Goal: Task Accomplishment & Management: Use online tool/utility

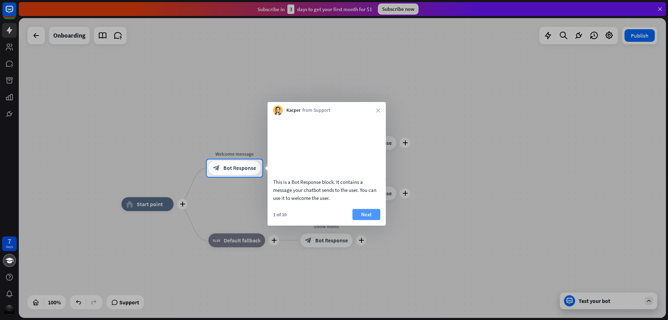
click at [372, 220] on button "Next" at bounding box center [367, 214] width 28 height 11
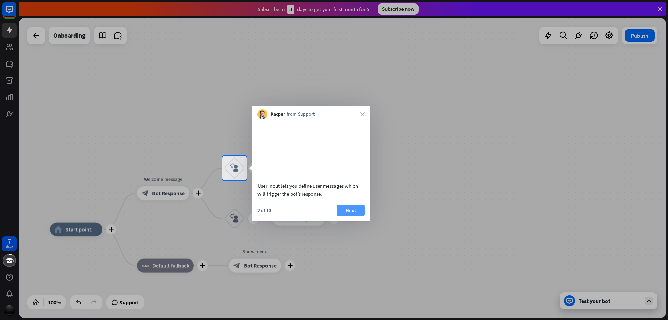
click at [357, 216] on button "Next" at bounding box center [351, 210] width 28 height 11
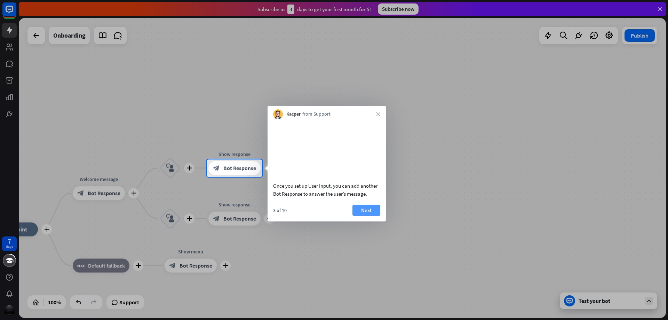
click at [364, 216] on button "Next" at bounding box center [367, 210] width 28 height 11
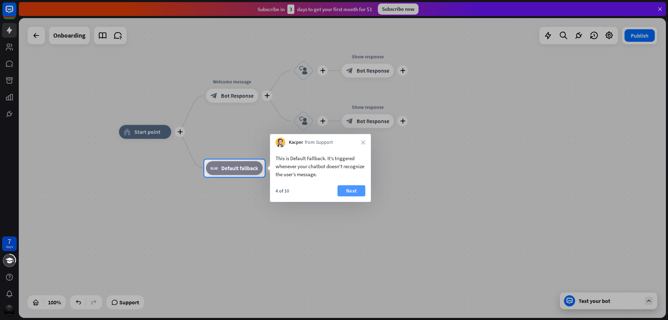
click at [350, 196] on button "Next" at bounding box center [352, 190] width 28 height 11
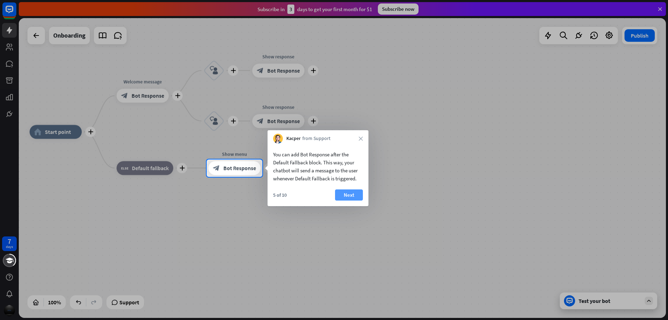
click at [356, 193] on button "Next" at bounding box center [349, 194] width 28 height 11
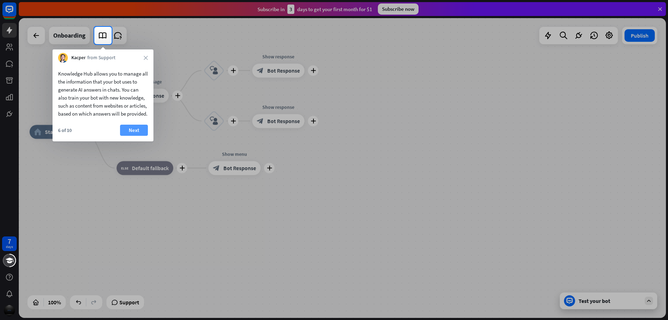
click at [133, 135] on button "Next" at bounding box center [134, 130] width 28 height 11
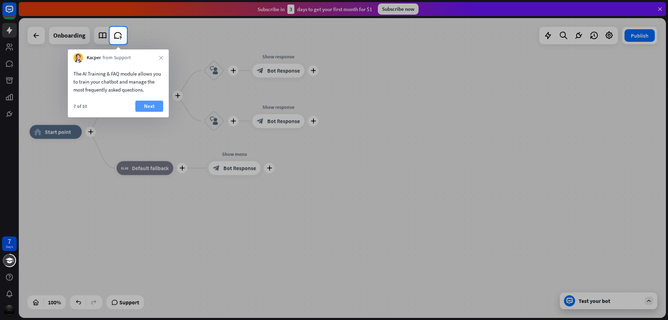
click at [150, 105] on button "Next" at bounding box center [149, 106] width 28 height 11
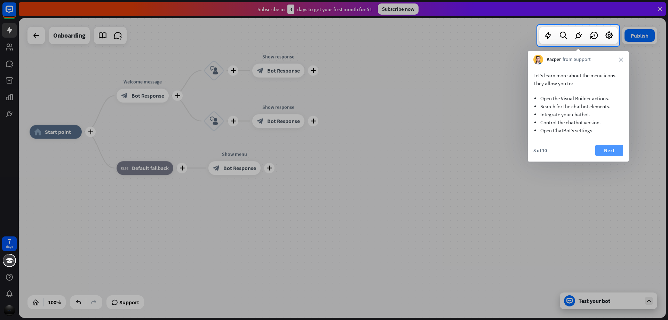
click at [616, 151] on button "Next" at bounding box center [610, 150] width 28 height 11
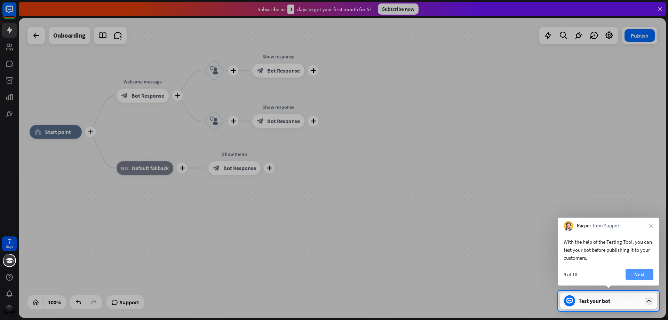
click at [646, 274] on button "Next" at bounding box center [640, 274] width 28 height 11
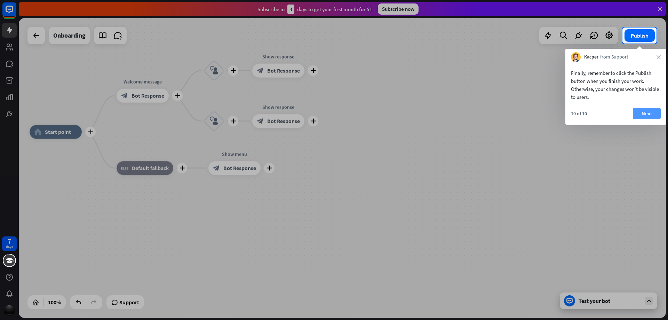
click at [656, 115] on button "Next" at bounding box center [647, 113] width 28 height 11
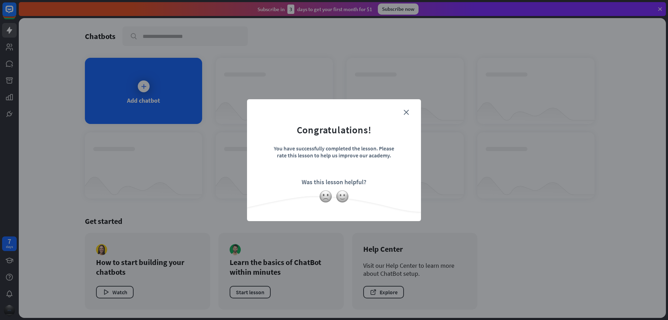
click at [408, 115] on form "Congratulations! You have successfully completed the lesson. Please rate this l…" at bounding box center [334, 149] width 157 height 83
click at [404, 112] on icon "close" at bounding box center [406, 112] width 5 height 5
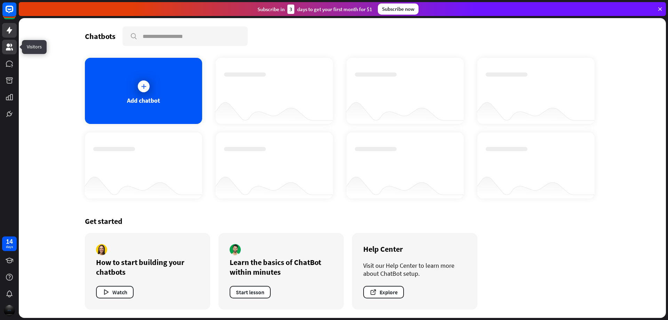
click at [8, 49] on icon at bounding box center [9, 47] width 7 height 7
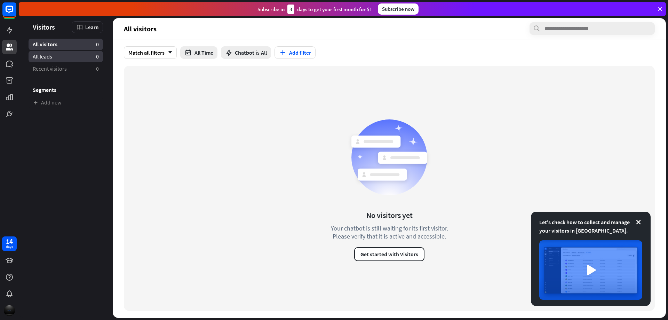
click at [64, 59] on link "All leads 0" at bounding box center [66, 56] width 74 height 11
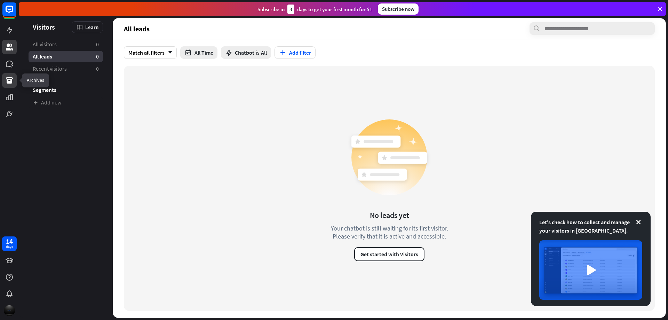
click at [4, 81] on link at bounding box center [9, 80] width 15 height 15
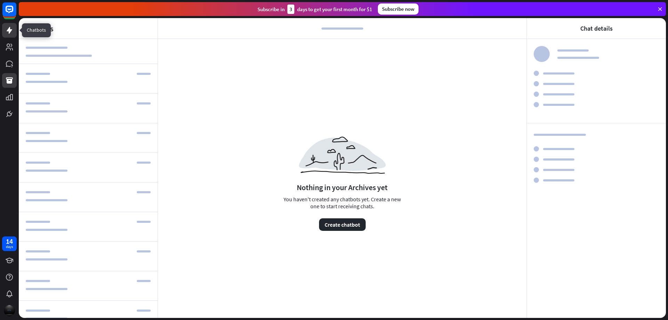
click at [4, 32] on link at bounding box center [9, 30] width 15 height 15
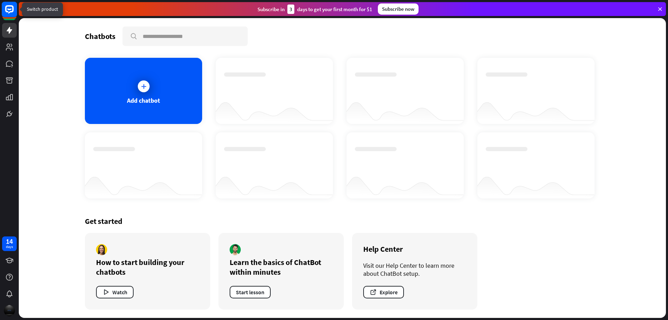
click at [10, 12] on icon at bounding box center [9, 9] width 8 height 8
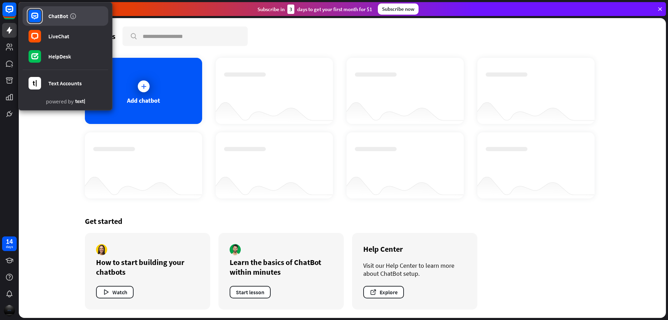
click at [93, 18] on link "ChatBot" at bounding box center [66, 15] width 86 height 19
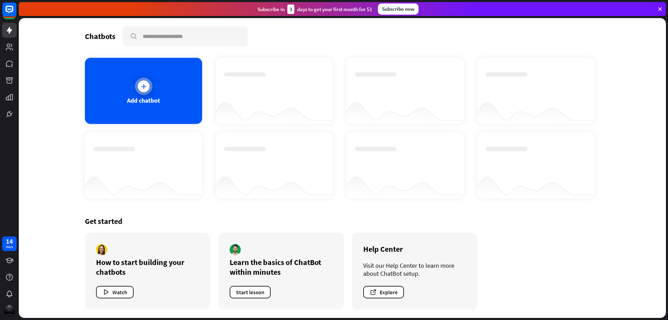
click at [152, 79] on div "Add chatbot" at bounding box center [143, 91] width 117 height 66
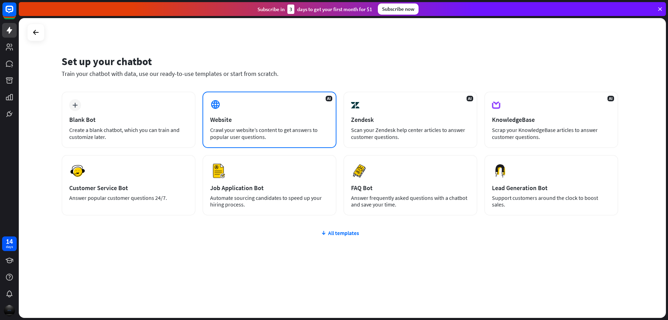
click at [277, 117] on div "Website" at bounding box center [269, 120] width 119 height 8
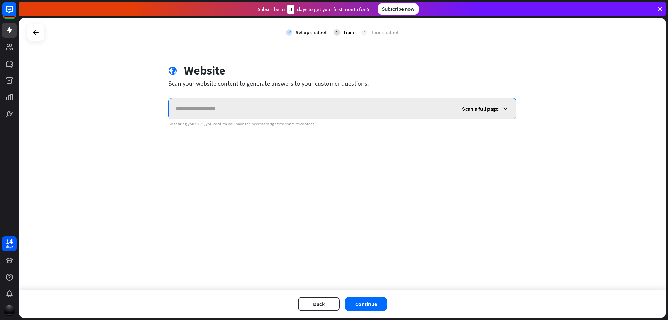
click at [202, 107] on input "text" at bounding box center [312, 108] width 286 height 21
paste input "**********"
type input "**********"
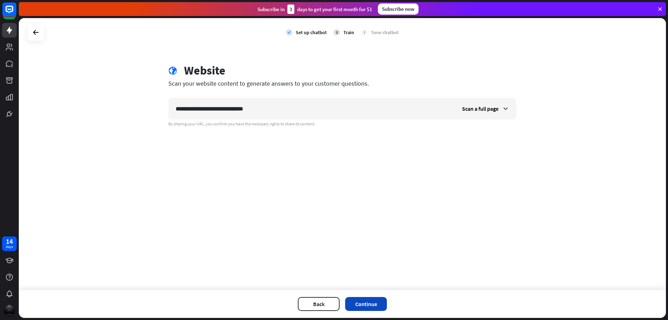
click at [364, 302] on button "Continue" at bounding box center [366, 304] width 42 height 14
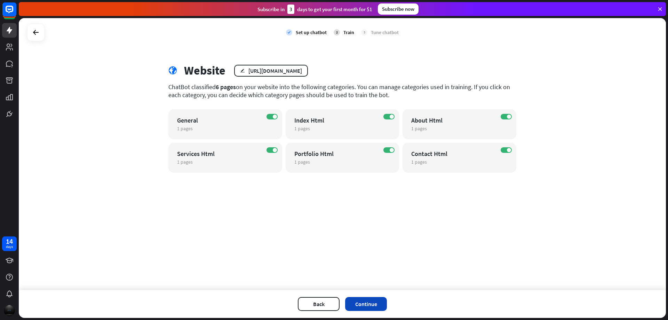
click at [366, 307] on button "Continue" at bounding box center [366, 304] width 42 height 14
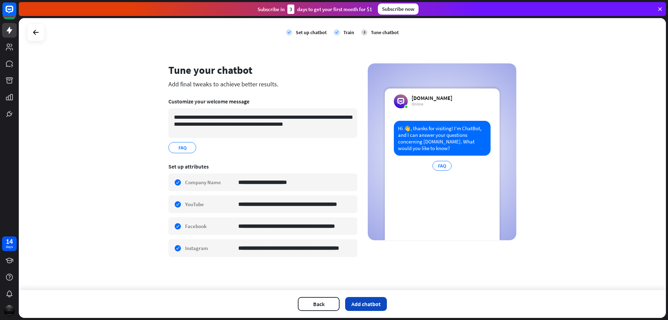
click at [366, 304] on button "Add chatbot" at bounding box center [366, 304] width 42 height 14
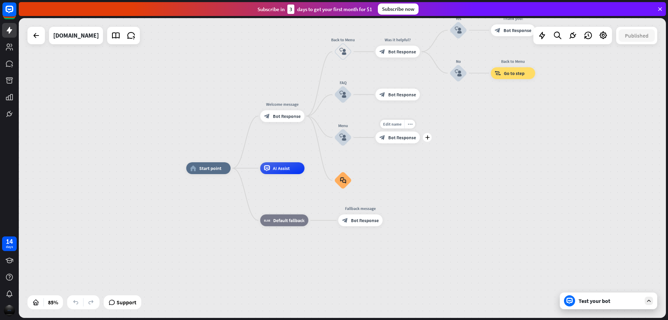
click at [400, 139] on span "Bot Response" at bounding box center [402, 137] width 28 height 6
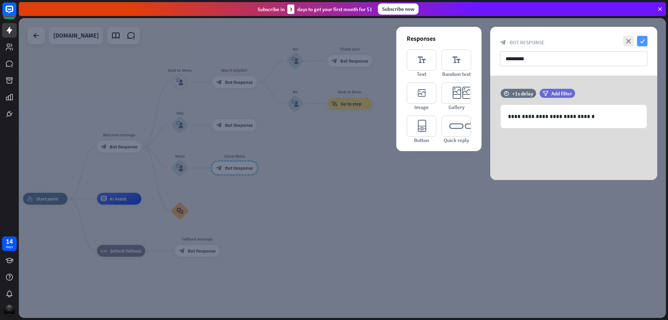
click at [645, 42] on icon "check" at bounding box center [642, 41] width 10 height 10
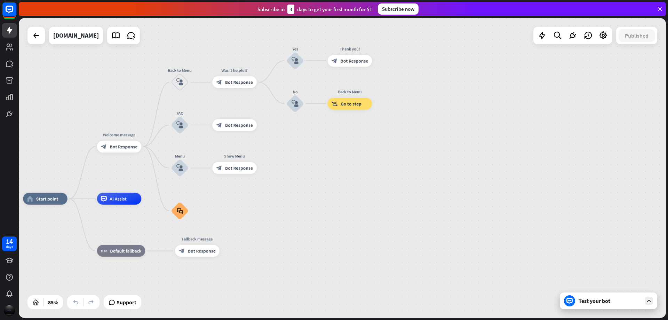
click at [602, 306] on div "Test your bot" at bounding box center [608, 300] width 97 height 17
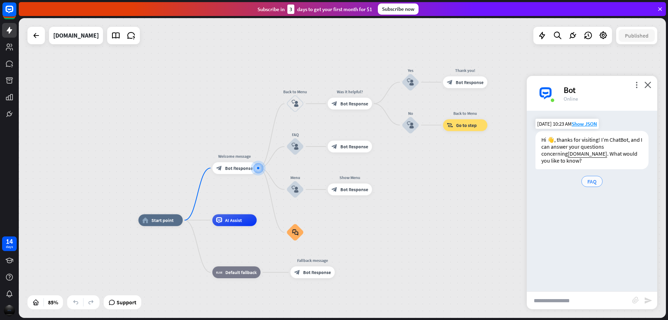
click at [593, 182] on span "FAQ" at bounding box center [592, 181] width 9 height 7
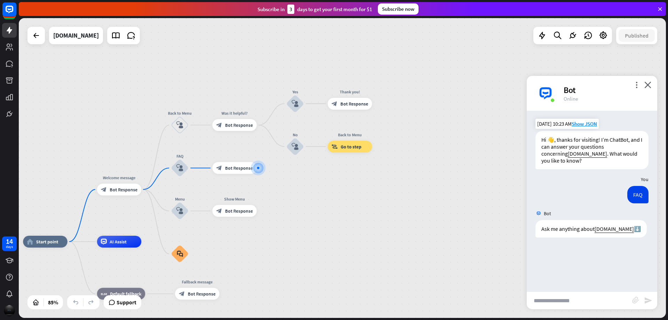
click at [570, 306] on input "text" at bounding box center [579, 300] width 105 height 17
type input "**********"
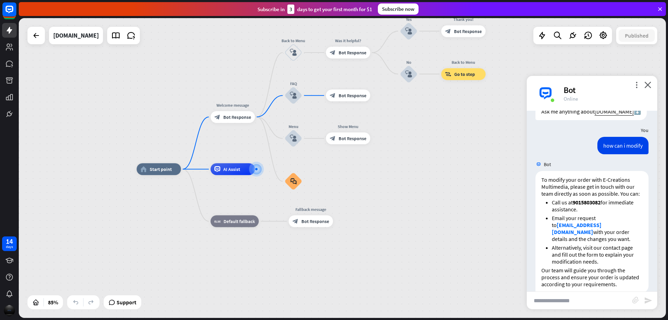
scroll to position [143, 0]
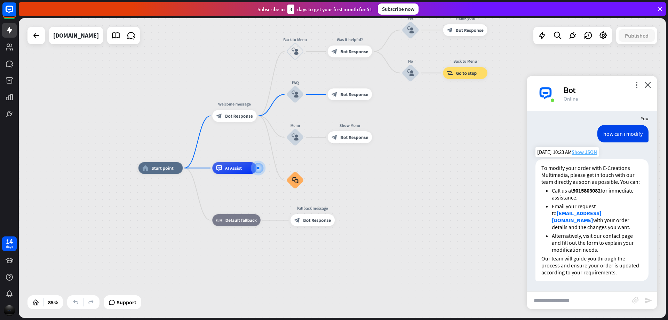
click at [584, 149] on span "Show JSON" at bounding box center [584, 152] width 25 height 7
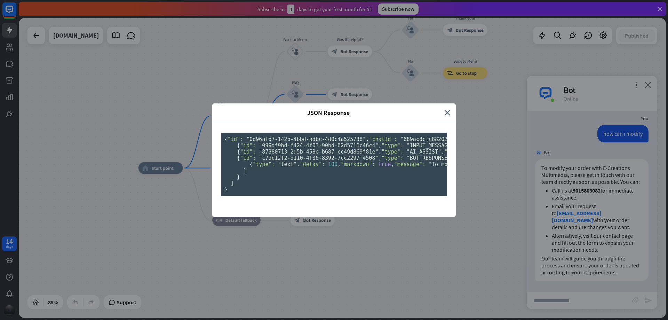
scroll to position [0, 0]
click at [447, 109] on icon "close" at bounding box center [447, 113] width 6 height 8
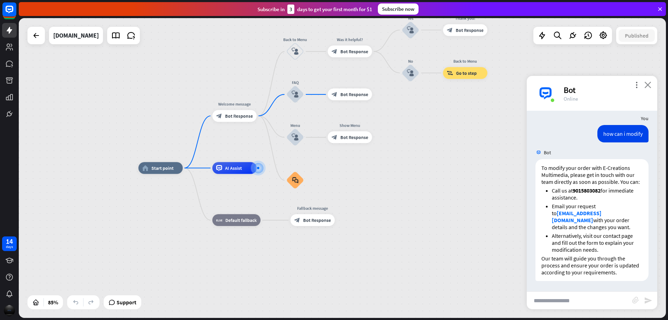
click at [648, 84] on icon "close" at bounding box center [648, 84] width 7 height 7
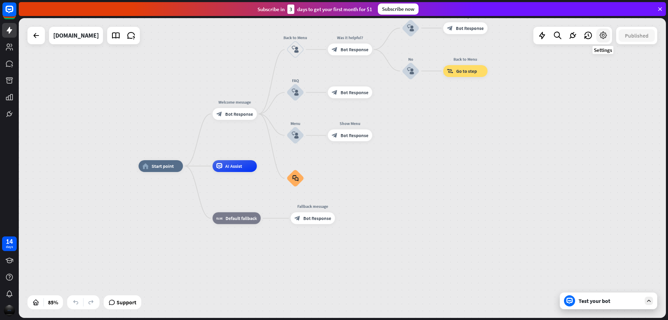
click at [607, 39] on icon at bounding box center [603, 35] width 9 height 9
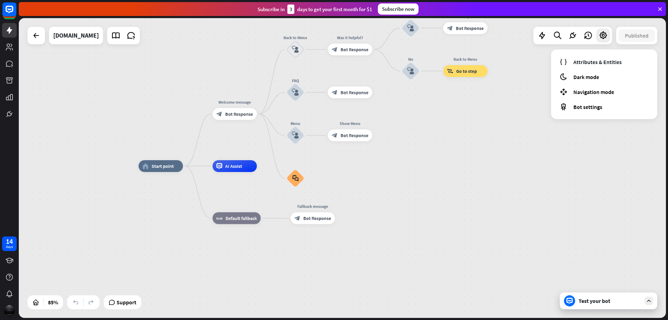
click at [498, 237] on div "home_2 Start point Welcome message block_bot_response Bot Response Back to Menu…" at bounding box center [414, 293] width 550 height 255
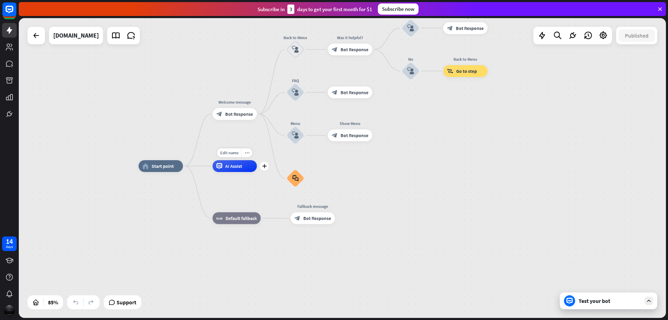
click at [236, 165] on span "AI Assist" at bounding box center [233, 166] width 17 height 6
click at [229, 153] on span "Edit name" at bounding box center [229, 152] width 18 height 5
type input "*******"
click at [264, 189] on div "home_2 Start point Welcome message block_bot_response Bot Response Back to Menu…" at bounding box center [342, 168] width 647 height 300
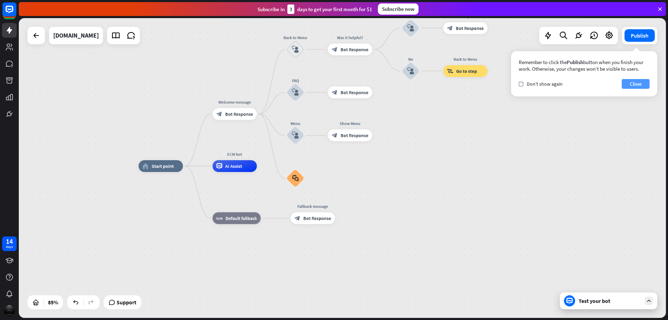
click at [637, 83] on button "Close" at bounding box center [636, 84] width 28 height 10
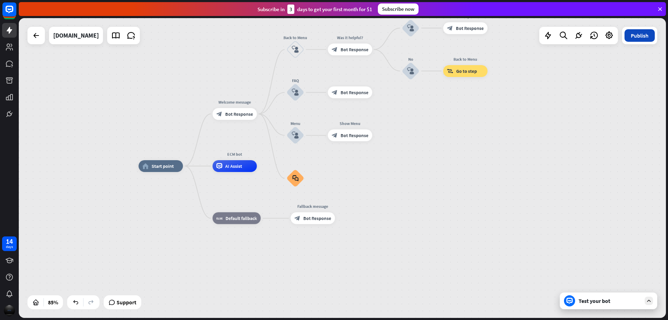
click at [648, 38] on button "Publish" at bounding box center [640, 35] width 30 height 13
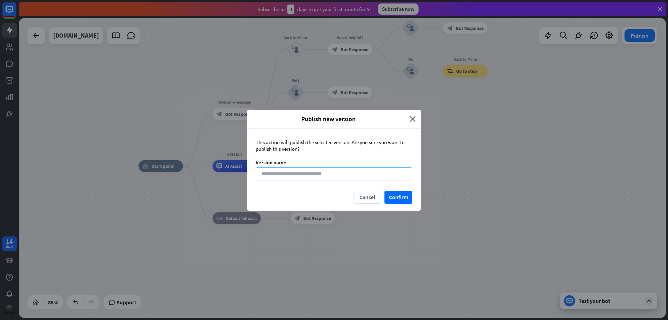
click at [290, 177] on input at bounding box center [334, 173] width 157 height 13
type input "******"
click at [397, 200] on button "Confirm" at bounding box center [399, 197] width 28 height 13
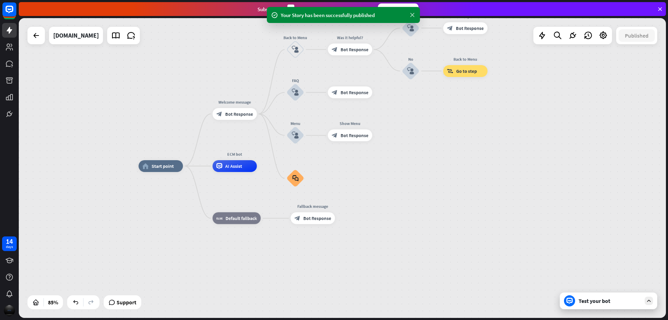
click at [415, 16] on icon at bounding box center [412, 14] width 7 height 7
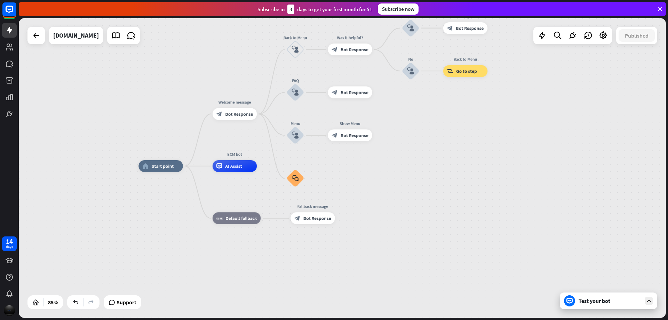
click at [661, 10] on icon at bounding box center [660, 9] width 6 height 6
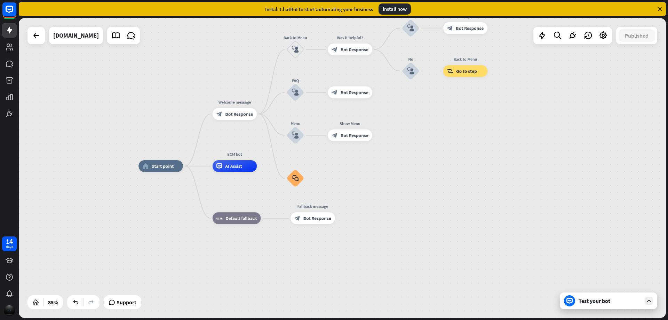
click at [396, 8] on div "Install now" at bounding box center [395, 8] width 32 height 11
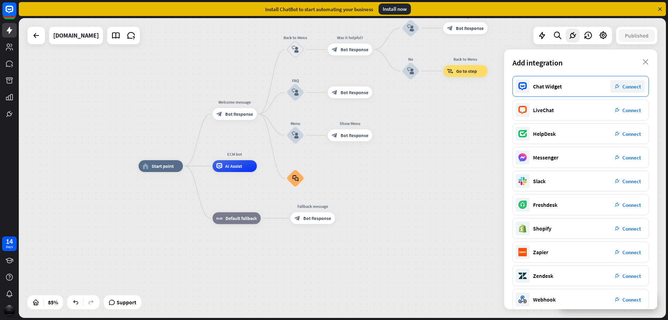
click at [630, 87] on span "Connect" at bounding box center [632, 86] width 18 height 7
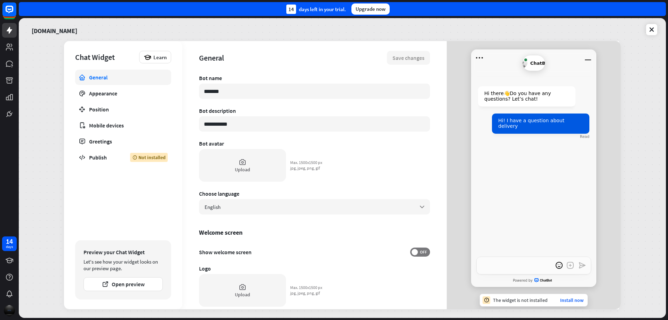
type textarea "*"
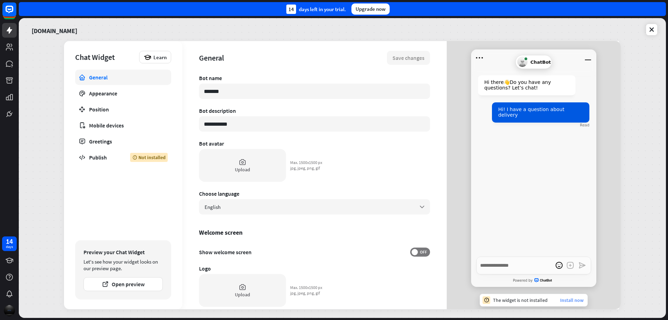
click at [570, 301] on link "Install now" at bounding box center [571, 300] width 23 height 6
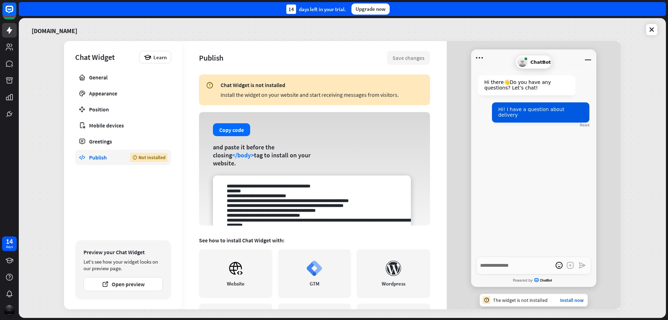
scroll to position [35, 0]
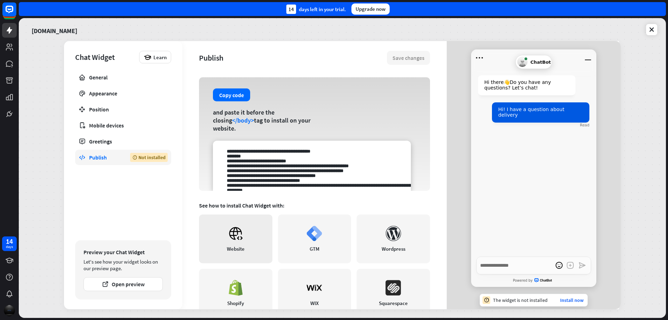
click at [235, 242] on link "Website" at bounding box center [235, 238] width 73 height 49
click at [226, 101] on button "Copy code" at bounding box center [231, 94] width 37 height 13
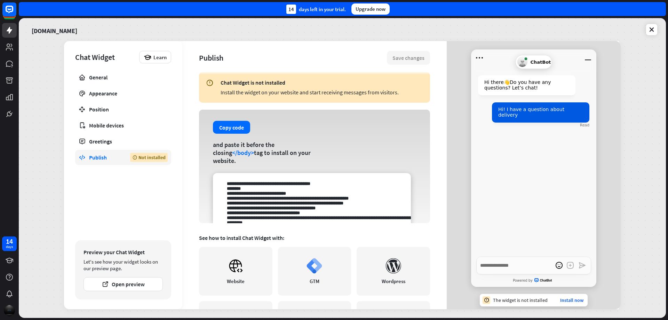
scroll to position [0, 0]
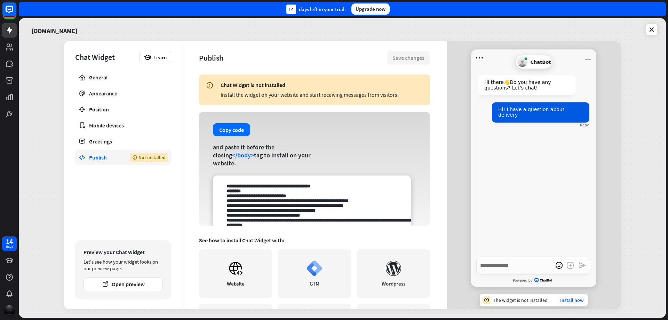
click at [143, 157] on div "Not installed" at bounding box center [149, 157] width 38 height 9
click at [127, 284] on button "Open preview" at bounding box center [123, 284] width 79 height 14
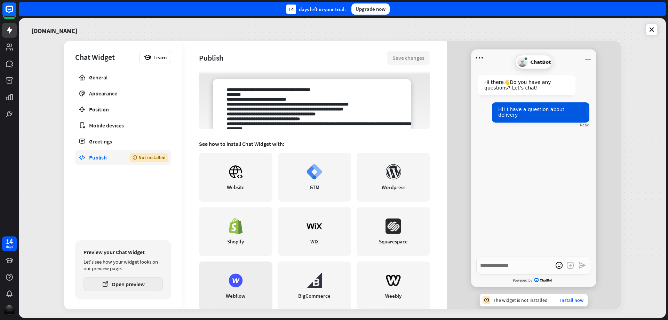
scroll to position [111, 0]
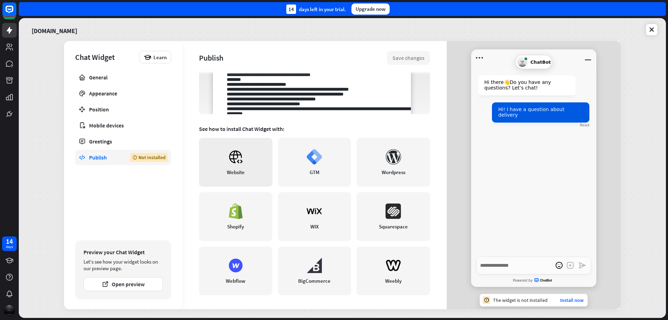
click at [242, 175] on link "Website" at bounding box center [235, 162] width 73 height 49
click at [6, 50] on icon at bounding box center [9, 47] width 8 height 8
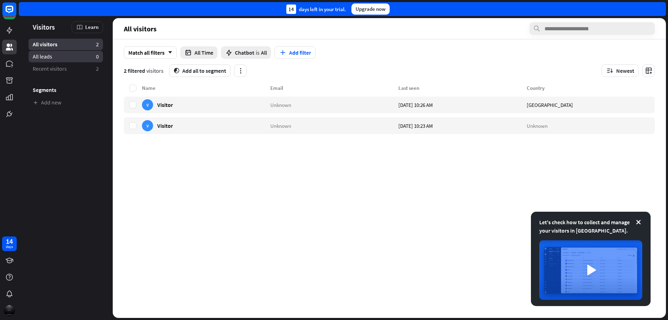
click at [43, 60] on span "All leads" at bounding box center [42, 56] width 19 height 7
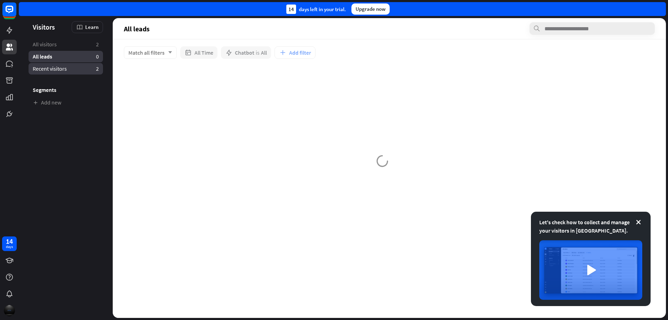
click at [44, 66] on span "Recent visitors" at bounding box center [50, 68] width 34 height 7
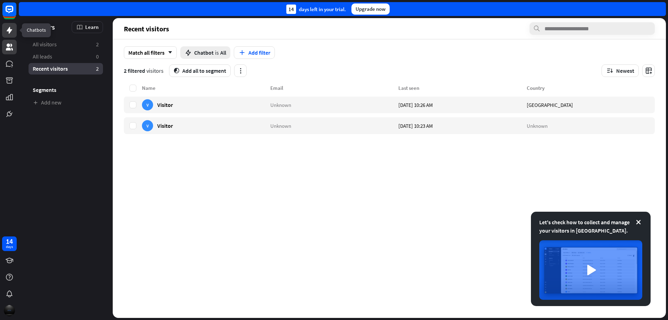
click at [6, 29] on icon at bounding box center [9, 30] width 8 height 8
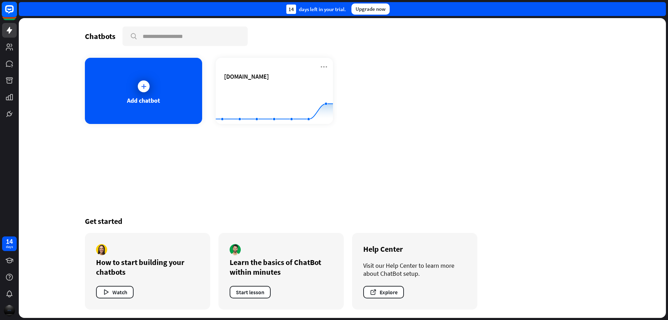
click at [14, 8] on rect at bounding box center [9, 9] width 15 height 15
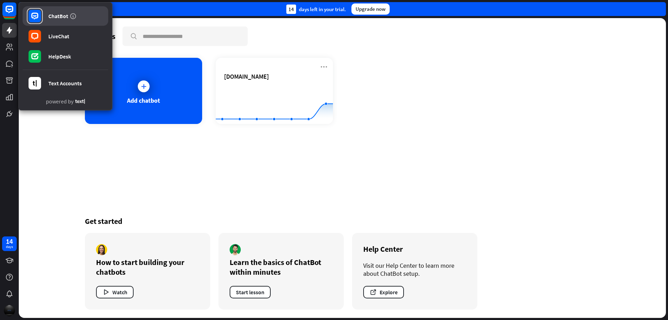
click at [57, 15] on div "ChatBot" at bounding box center [58, 16] width 20 height 7
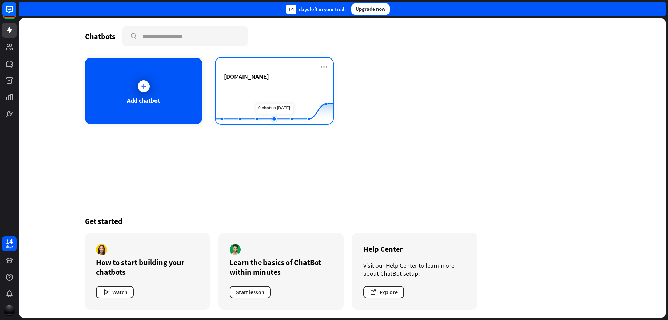
click at [272, 103] on rect at bounding box center [274, 107] width 117 height 44
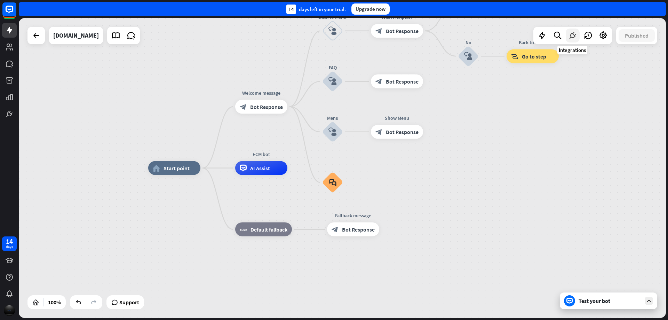
click at [569, 37] on icon at bounding box center [572, 35] width 9 height 9
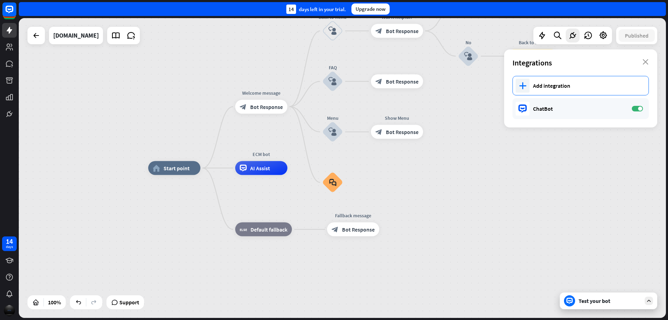
click at [590, 90] on div "plus Add integration" at bounding box center [581, 85] width 136 height 19
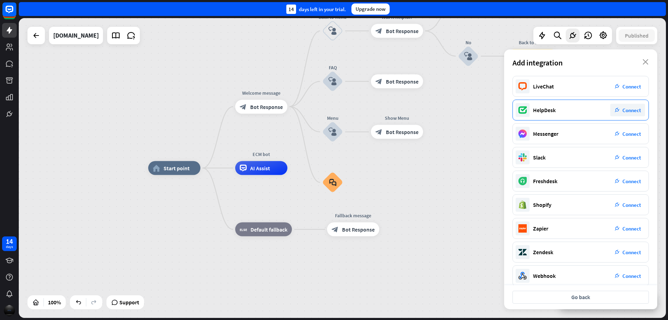
click at [634, 112] on span "Connect" at bounding box center [632, 110] width 18 height 7
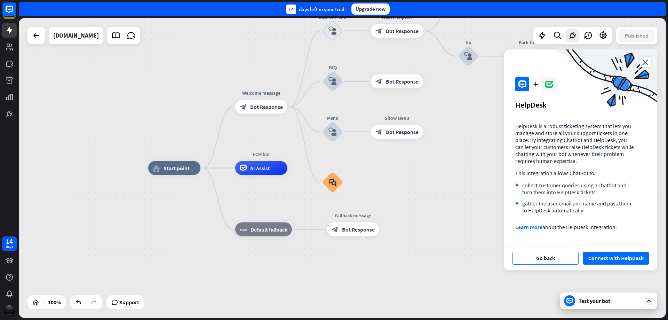
click at [554, 261] on button "Go back" at bounding box center [546, 258] width 66 height 13
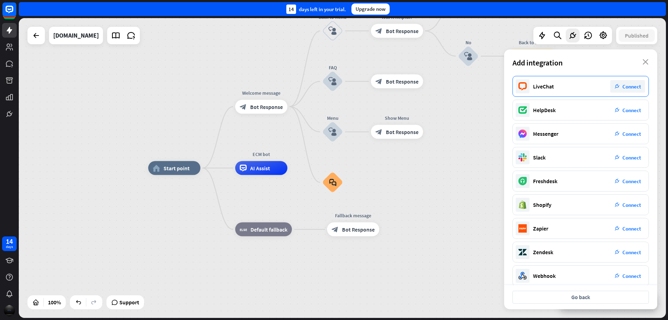
click at [627, 84] on span "Connect" at bounding box center [632, 86] width 18 height 7
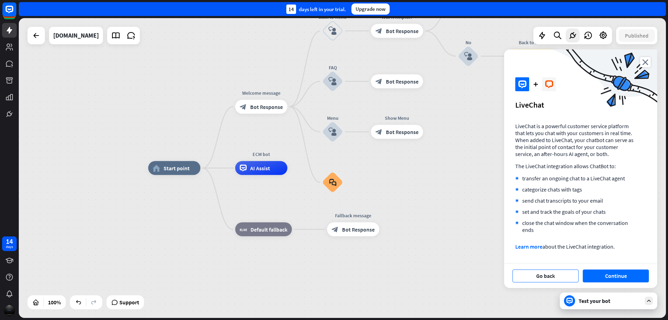
click at [557, 280] on button "Go back" at bounding box center [546, 275] width 66 height 13
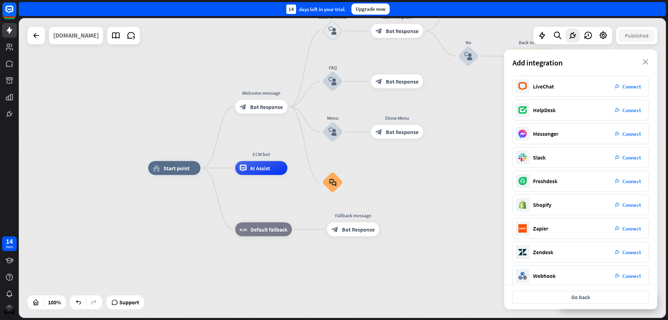
click at [99, 34] on div "[DOMAIN_NAME]" at bounding box center [76, 35] width 46 height 17
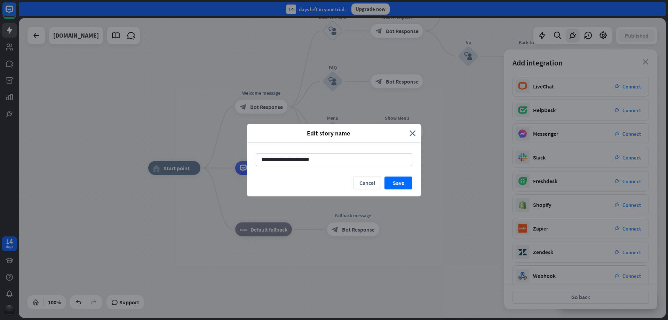
click at [411, 127] on div "Edit story name close" at bounding box center [334, 133] width 174 height 19
click at [412, 133] on icon "close" at bounding box center [413, 133] width 6 height 8
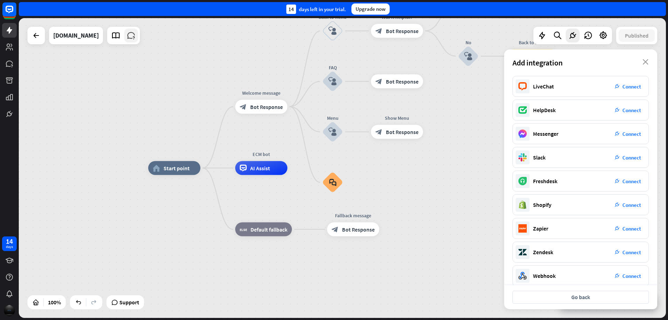
click at [136, 35] on icon at bounding box center [131, 35] width 9 height 9
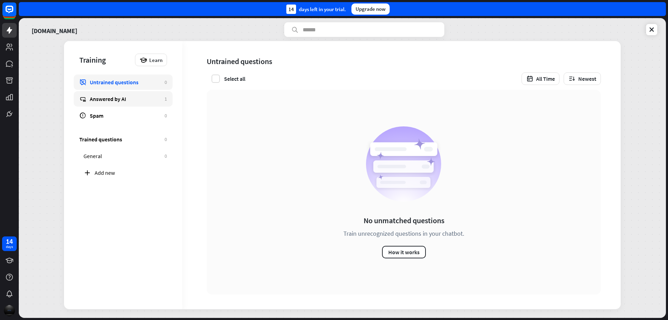
click at [116, 103] on link "Answered by AI 1" at bounding box center [123, 98] width 99 height 15
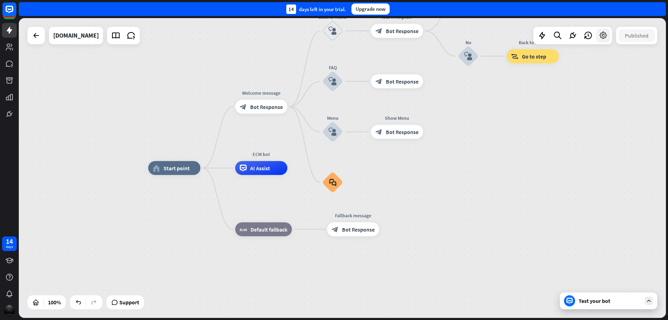
click at [600, 38] on icon at bounding box center [603, 35] width 9 height 9
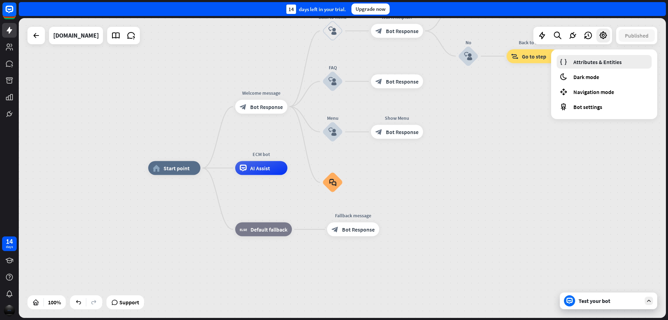
click at [622, 66] on link "Attributes & Entities" at bounding box center [604, 62] width 95 height 14
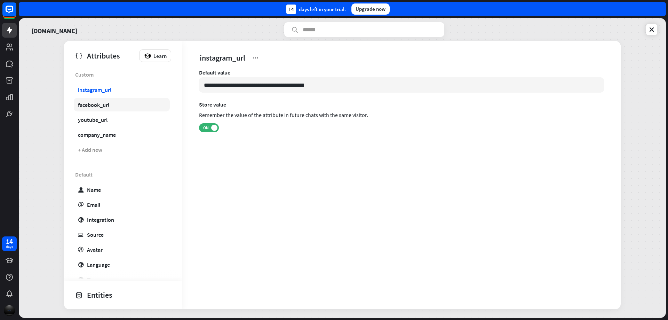
click at [106, 101] on div "facebook_url" at bounding box center [93, 104] width 31 height 7
click at [100, 118] on div "youtube_url" at bounding box center [93, 119] width 30 height 7
click at [99, 131] on link "company_name" at bounding box center [122, 135] width 96 height 14
click at [100, 142] on div "Custom instagram_url facebook_url youtube_url company_name + Add new" at bounding box center [123, 118] width 118 height 100
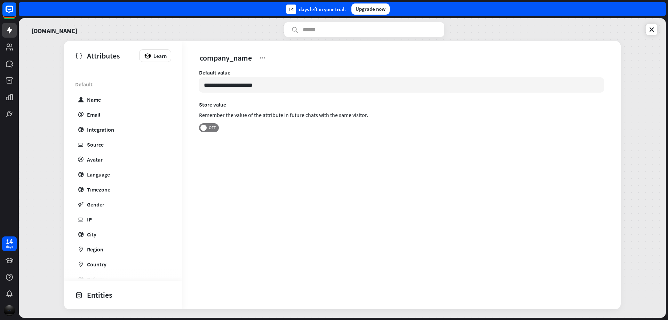
scroll to position [136, 0]
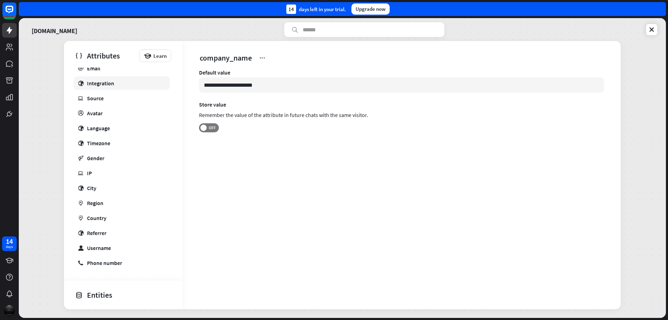
click at [95, 89] on link "globe Integration" at bounding box center [122, 83] width 96 height 14
type input "***"
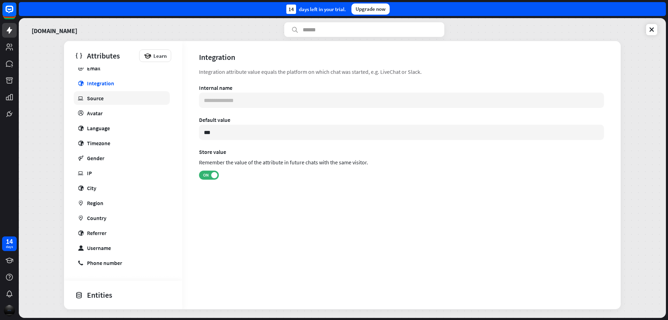
click at [96, 95] on div "Source" at bounding box center [95, 98] width 17 height 7
type input "**********"
click at [137, 39] on div "[DOMAIN_NAME] Attributes Learn Custom instagram_url facebook_url youtube_url co…" at bounding box center [342, 168] width 647 height 300
click at [652, 29] on icon at bounding box center [651, 29] width 7 height 7
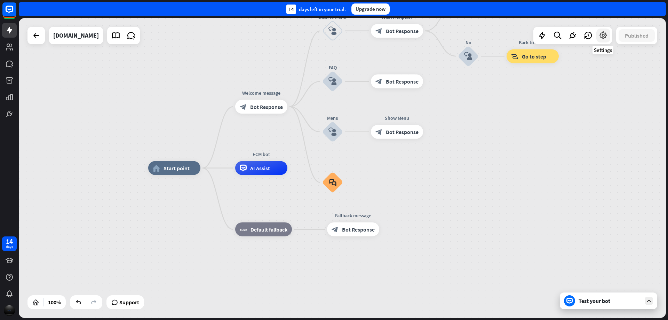
click at [604, 33] on icon at bounding box center [603, 35] width 9 height 9
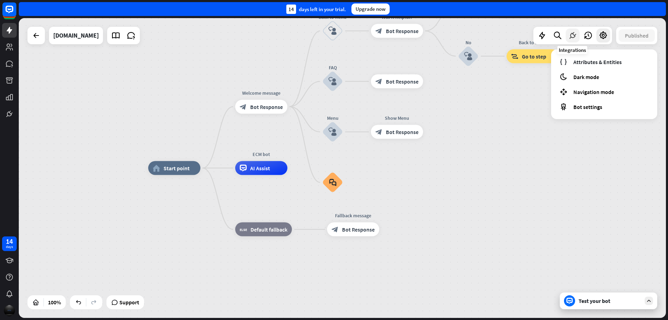
click at [573, 34] on icon at bounding box center [572, 35] width 9 height 9
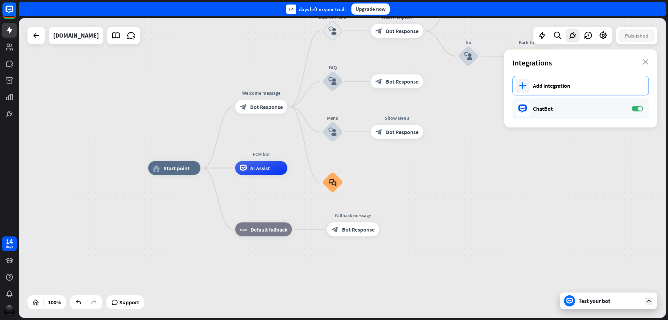
click at [554, 89] on div "plus Add integration" at bounding box center [581, 85] width 136 height 19
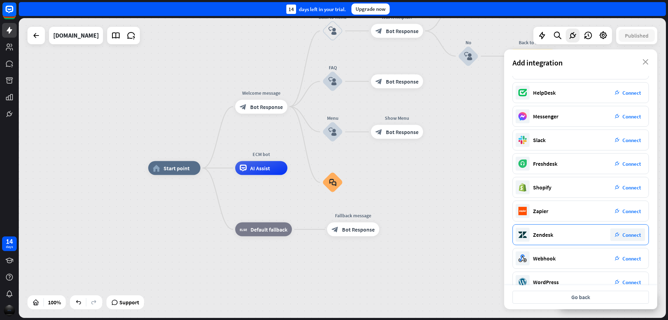
scroll to position [33, 0]
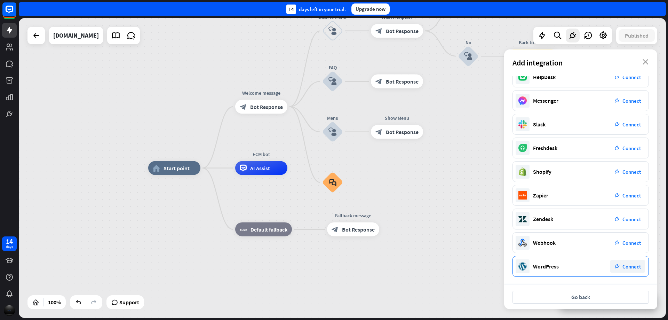
click at [632, 269] on div "plug_integration Connect" at bounding box center [627, 266] width 35 height 13
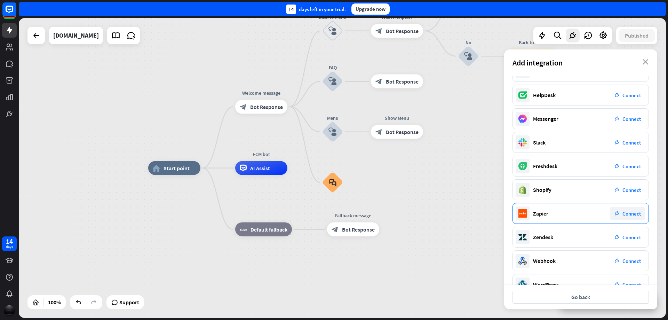
scroll to position [0, 0]
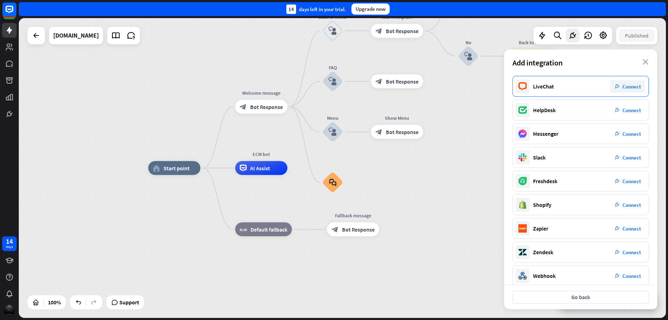
click at [639, 85] on span "Connect" at bounding box center [632, 86] width 18 height 7
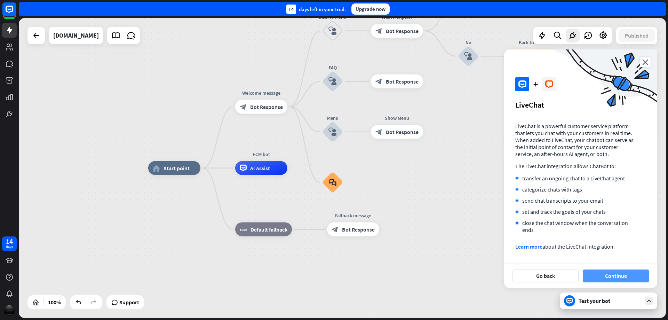
click at [625, 282] on button "Continue" at bounding box center [616, 275] width 66 height 13
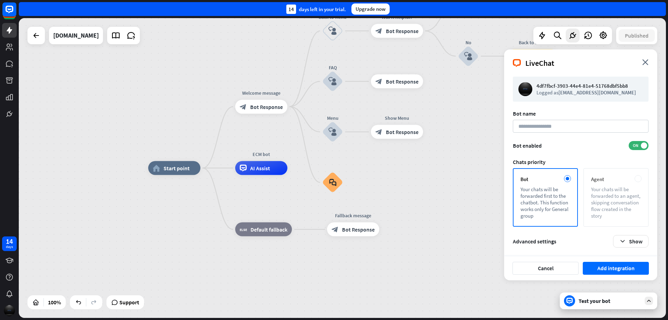
click at [629, 202] on div "Your chats will be forwarded to an agent, skipping conversation flow created in…" at bounding box center [616, 202] width 50 height 33
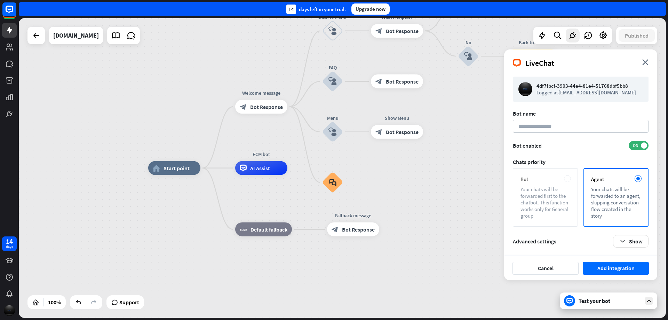
click at [562, 197] on div "Your chats will be forwarded first to the chatbot. This function works only for…" at bounding box center [546, 202] width 50 height 33
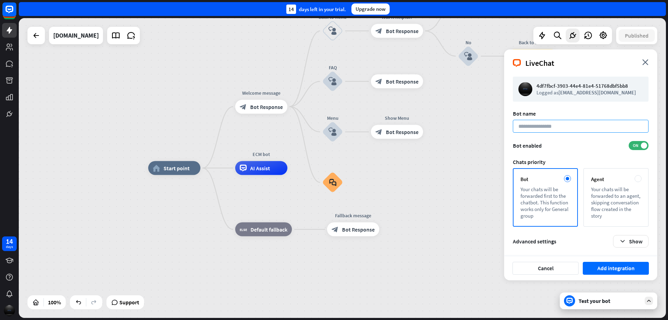
click at [542, 122] on input at bounding box center [581, 126] width 136 height 13
type input "*"
type input "***"
click at [610, 271] on button "Add integration" at bounding box center [616, 268] width 66 height 13
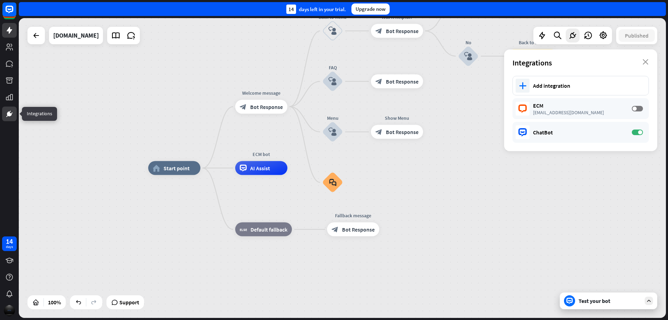
click at [12, 119] on link at bounding box center [9, 114] width 15 height 15
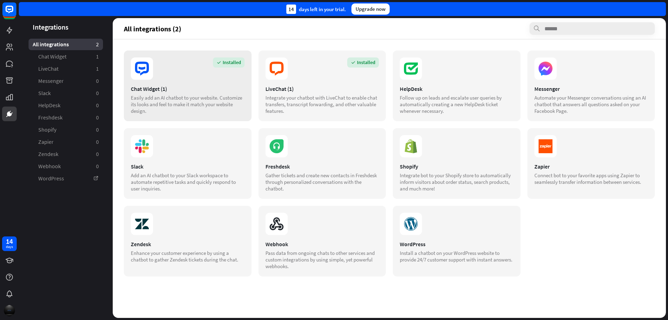
click at [210, 101] on div "Easily add an AI chatbot to your website. Customize its looks and feel to make …" at bounding box center [188, 104] width 114 height 20
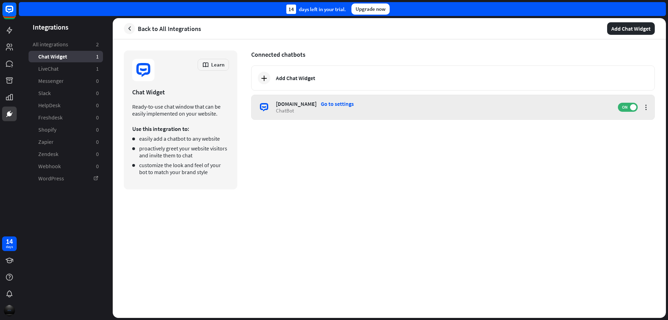
click at [354, 103] on div "Go to settings" at bounding box center [337, 103] width 33 height 7
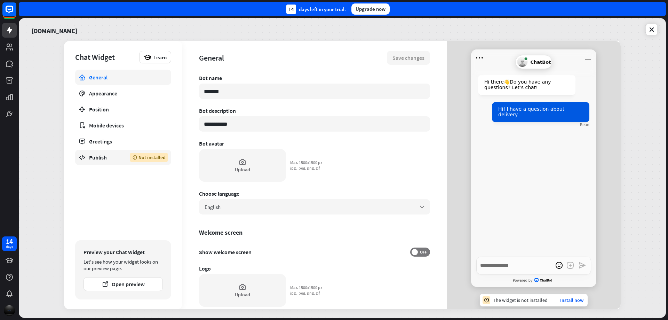
click at [102, 159] on div "Publish" at bounding box center [104, 157] width 31 height 7
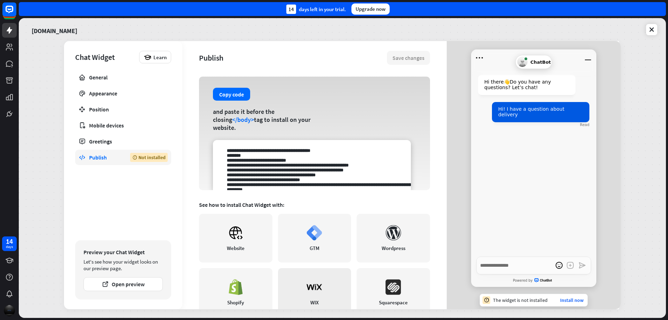
scroll to position [35, 0]
click at [234, 243] on link "Website" at bounding box center [235, 238] width 73 height 49
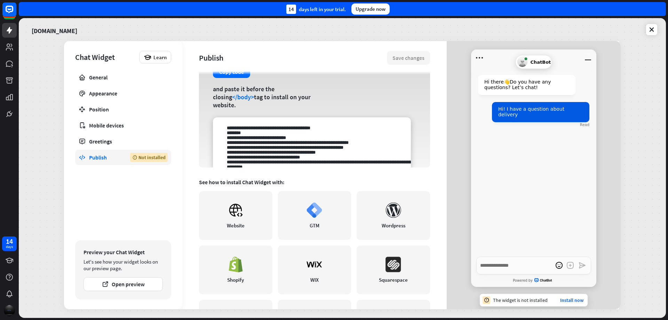
scroll to position [111, 0]
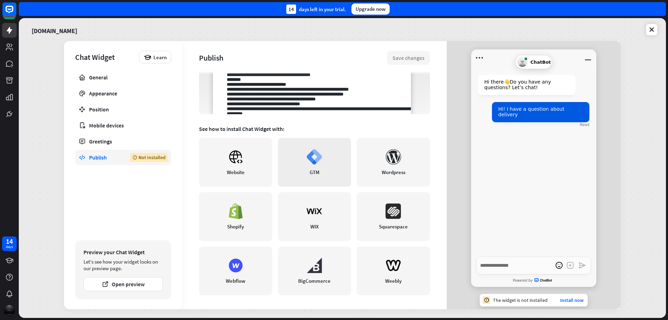
click at [321, 170] on link "GTM" at bounding box center [314, 162] width 73 height 49
click at [112, 124] on div "Mobile devices" at bounding box center [123, 125] width 68 height 7
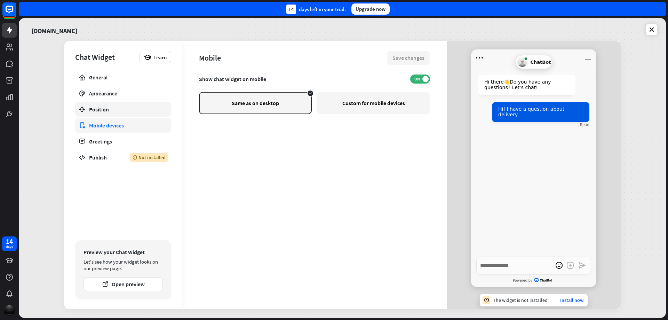
click at [112, 107] on div "Position" at bounding box center [123, 109] width 68 height 7
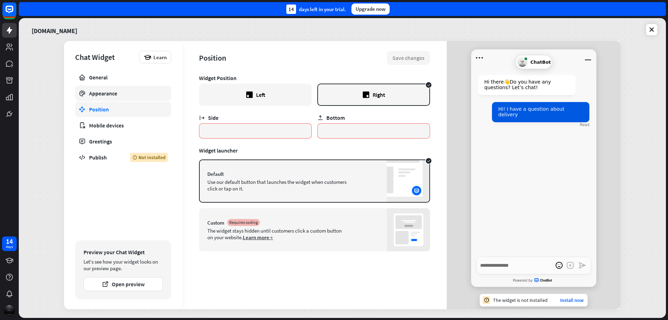
click at [117, 89] on link "Appearance" at bounding box center [123, 93] width 96 height 15
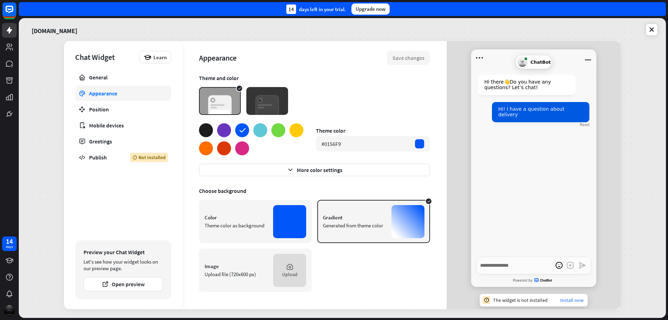
click at [573, 302] on link "Install now" at bounding box center [571, 300] width 23 height 6
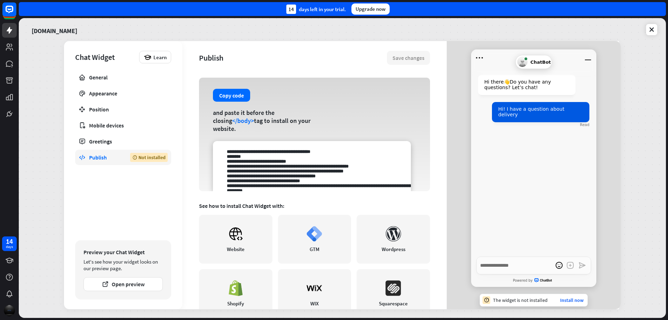
scroll to position [35, 0]
click at [233, 97] on button "Copy code" at bounding box center [231, 94] width 37 height 13
click at [573, 301] on link "Install now" at bounding box center [571, 300] width 23 height 6
click at [575, 301] on link "Install now" at bounding box center [571, 300] width 23 height 6
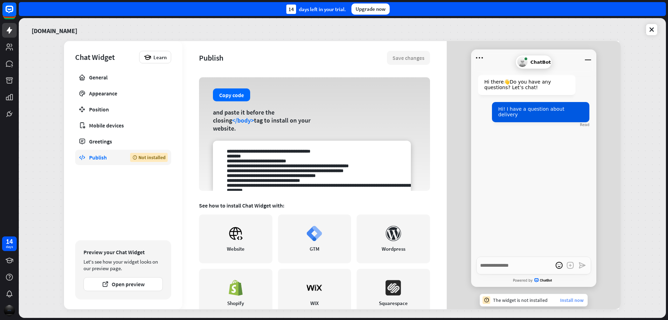
click at [575, 301] on link "Install now" at bounding box center [571, 300] width 23 height 6
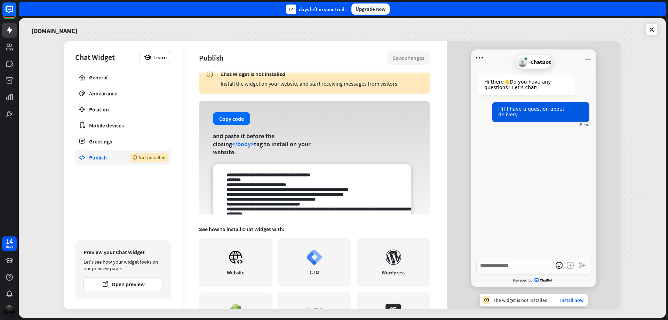
scroll to position [7, 0]
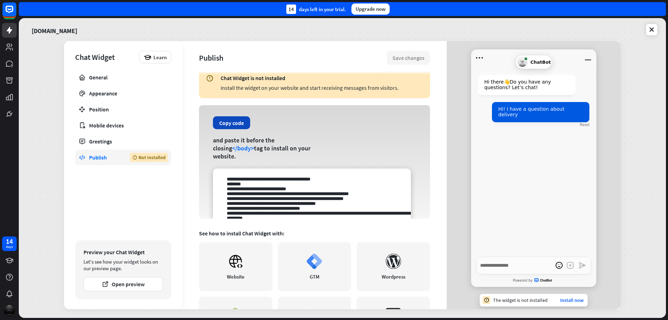
click at [233, 122] on button "Copy code" at bounding box center [231, 122] width 37 height 13
type textarea "*"
